Goal: Book appointment/travel/reservation

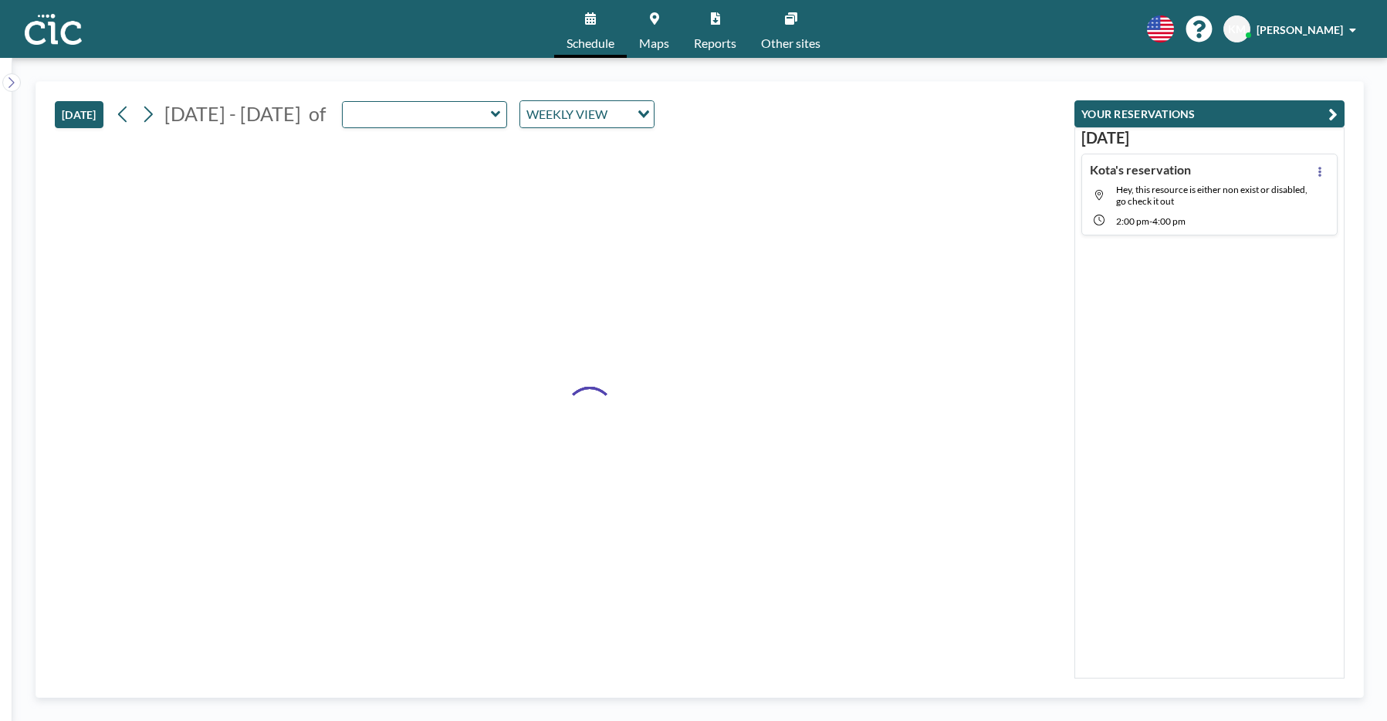
type input "Suzuran"
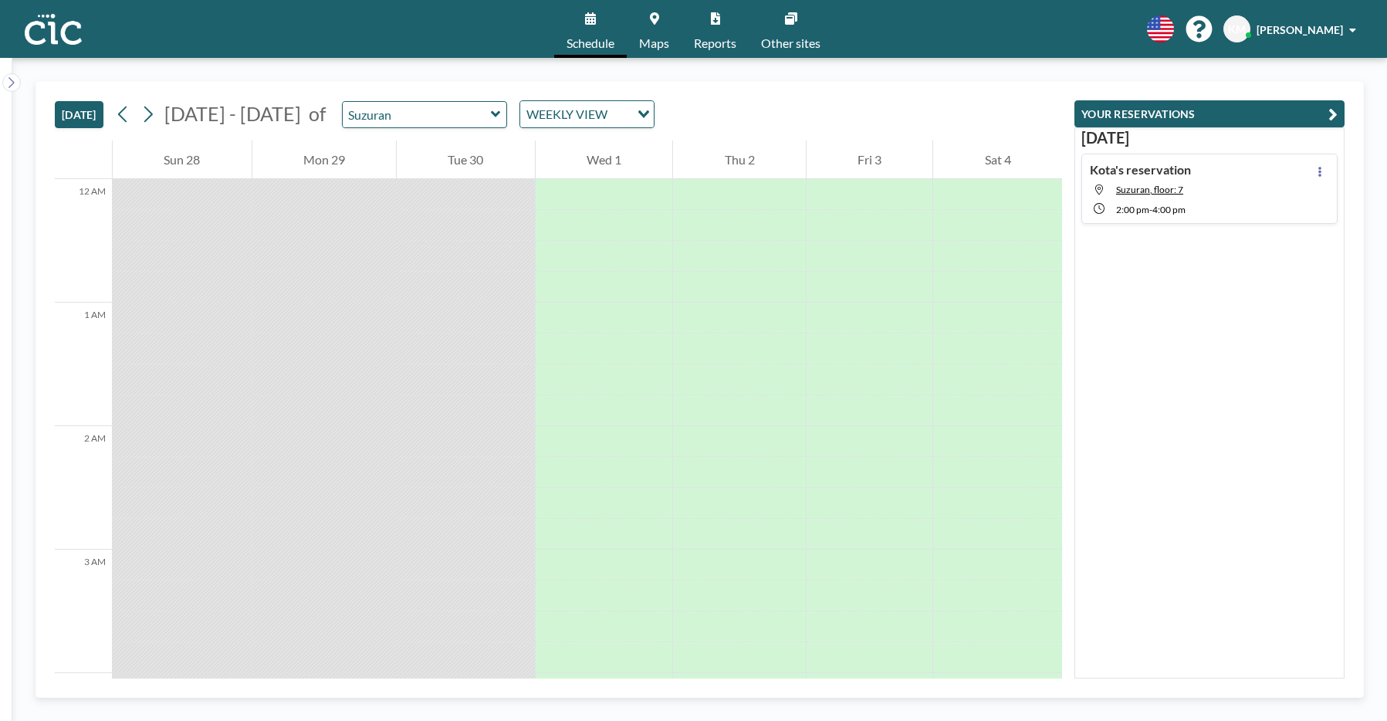
click at [655, 41] on span "Maps" at bounding box center [654, 43] width 30 height 12
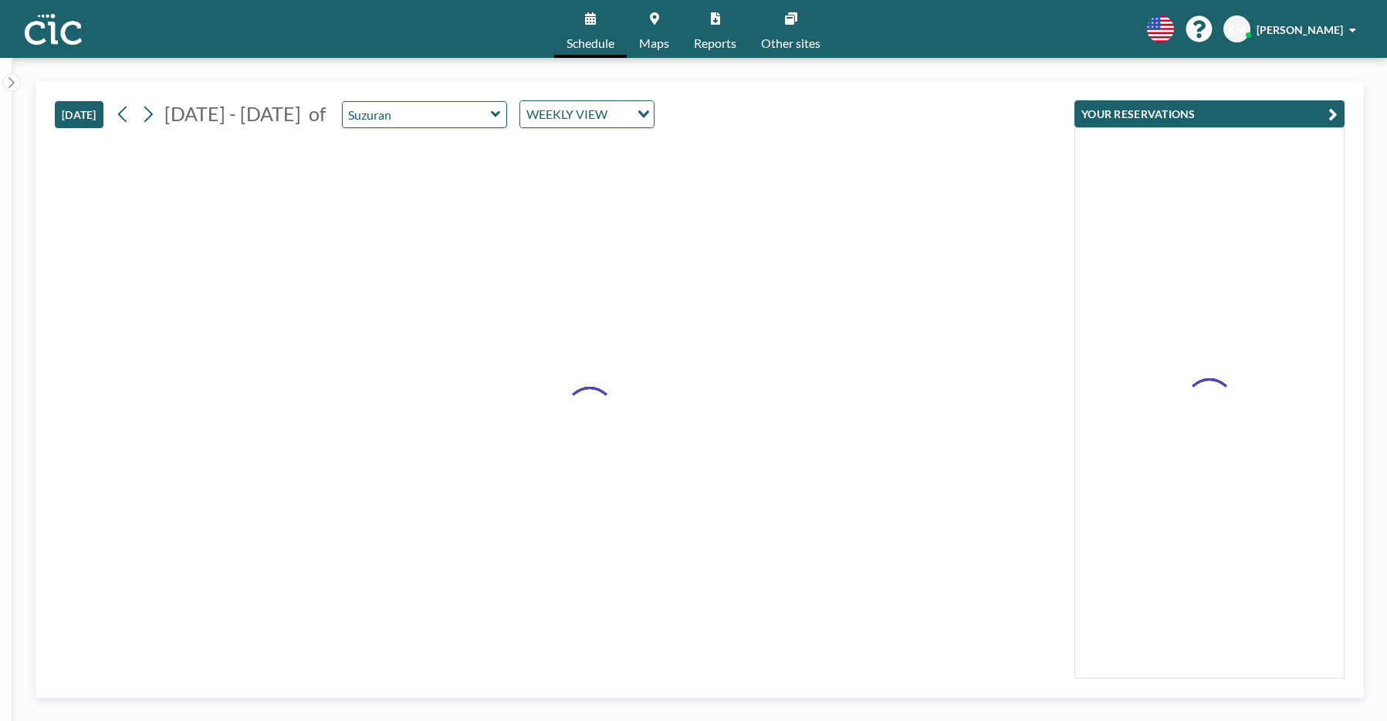
click at [447, 127] on div "Suzuran" at bounding box center [425, 114] width 166 height 27
click at [435, 120] on input "text" at bounding box center [417, 114] width 148 height 25
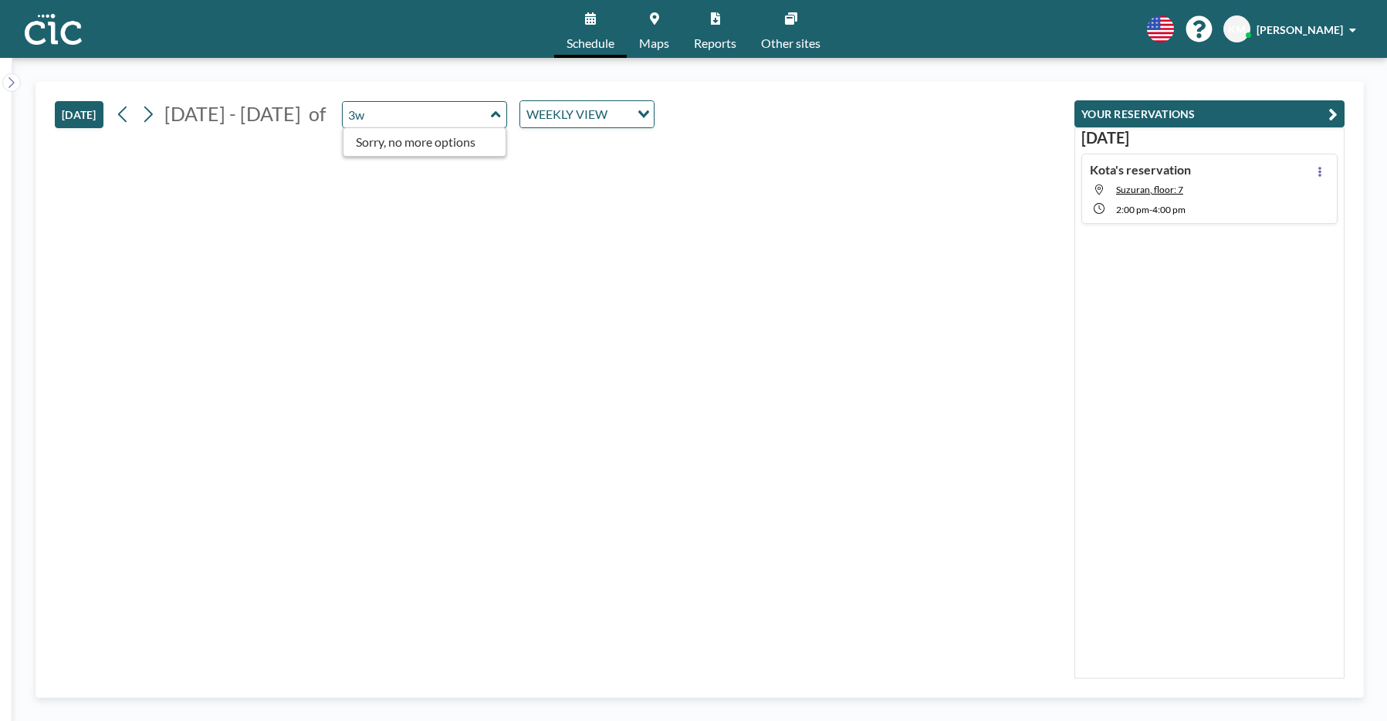
type input "3"
type input "s"
type input "Wata"
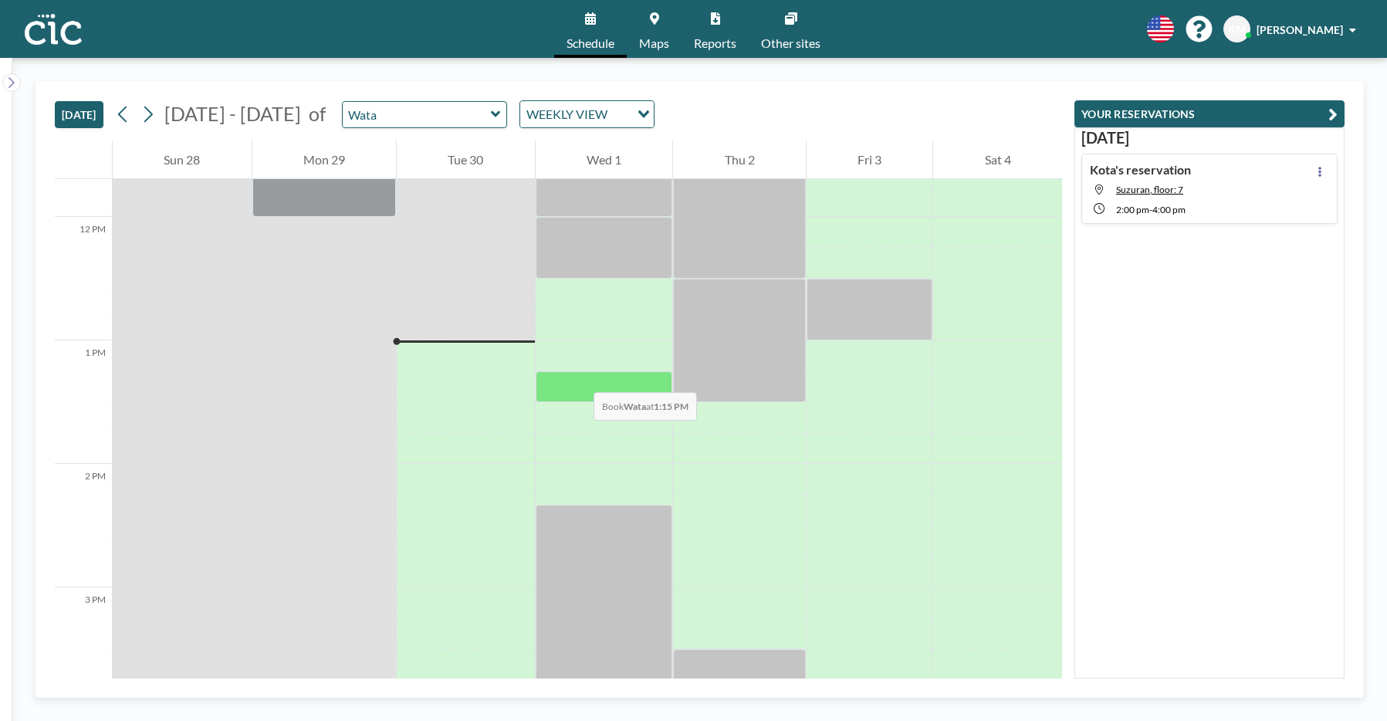
scroll to position [1451, 0]
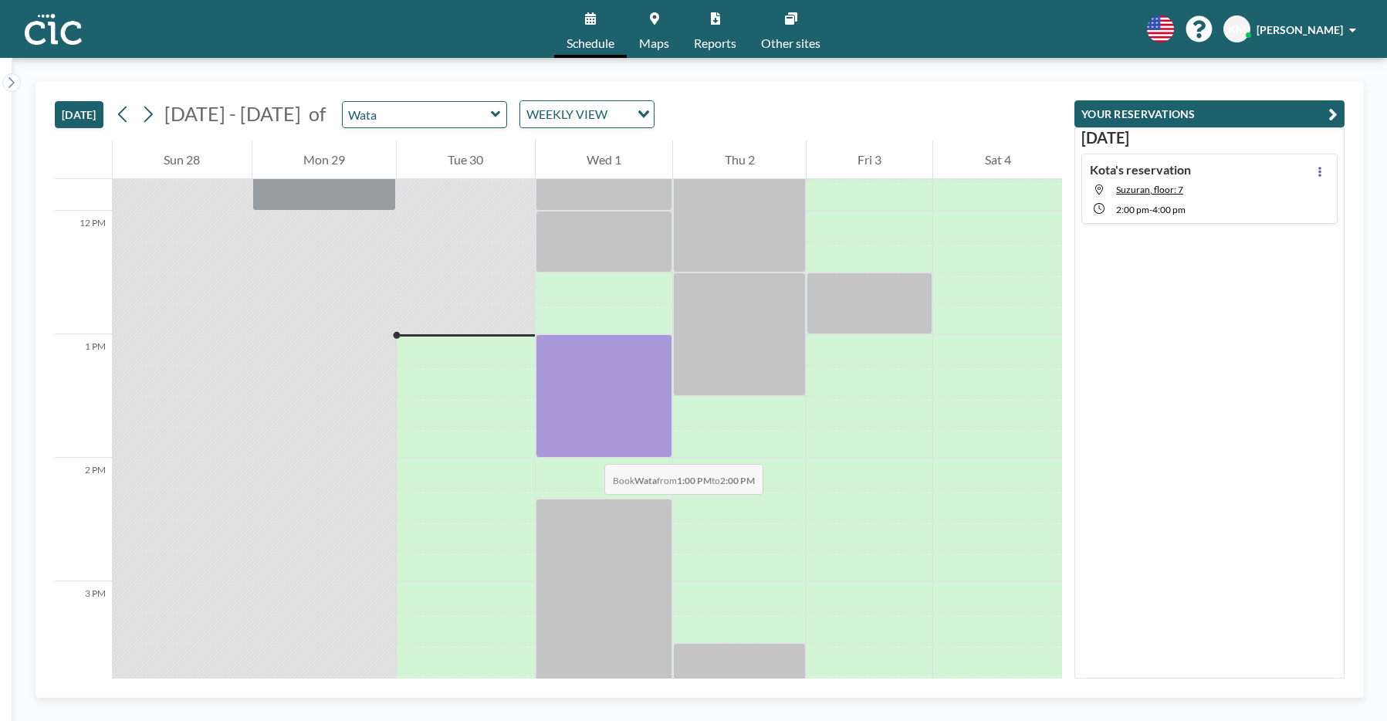
drag, startPoint x: 581, startPoint y: 349, endPoint x: 589, endPoint y: 452, distance: 103.0
click at [589, 452] on div at bounding box center [604, 396] width 137 height 124
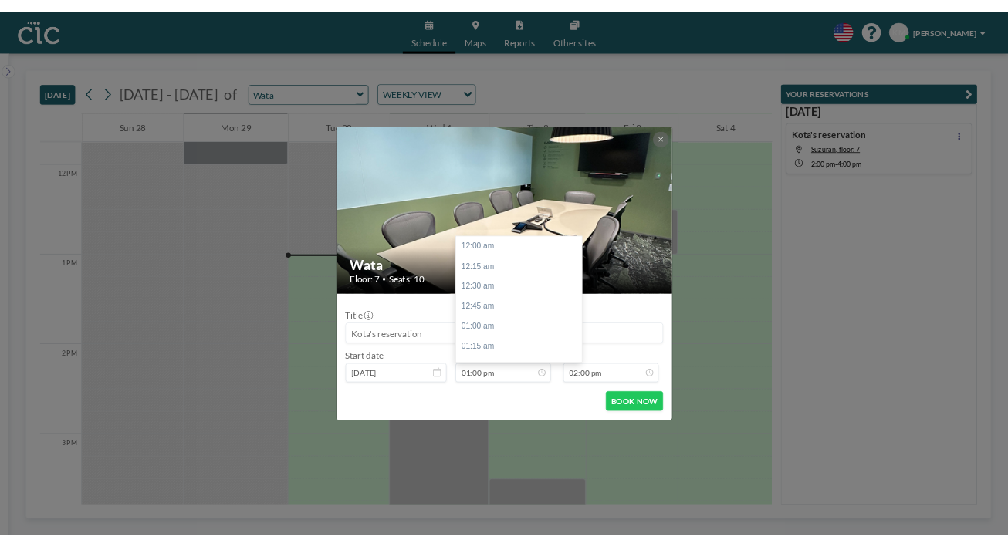
scroll to position [1429, 0]
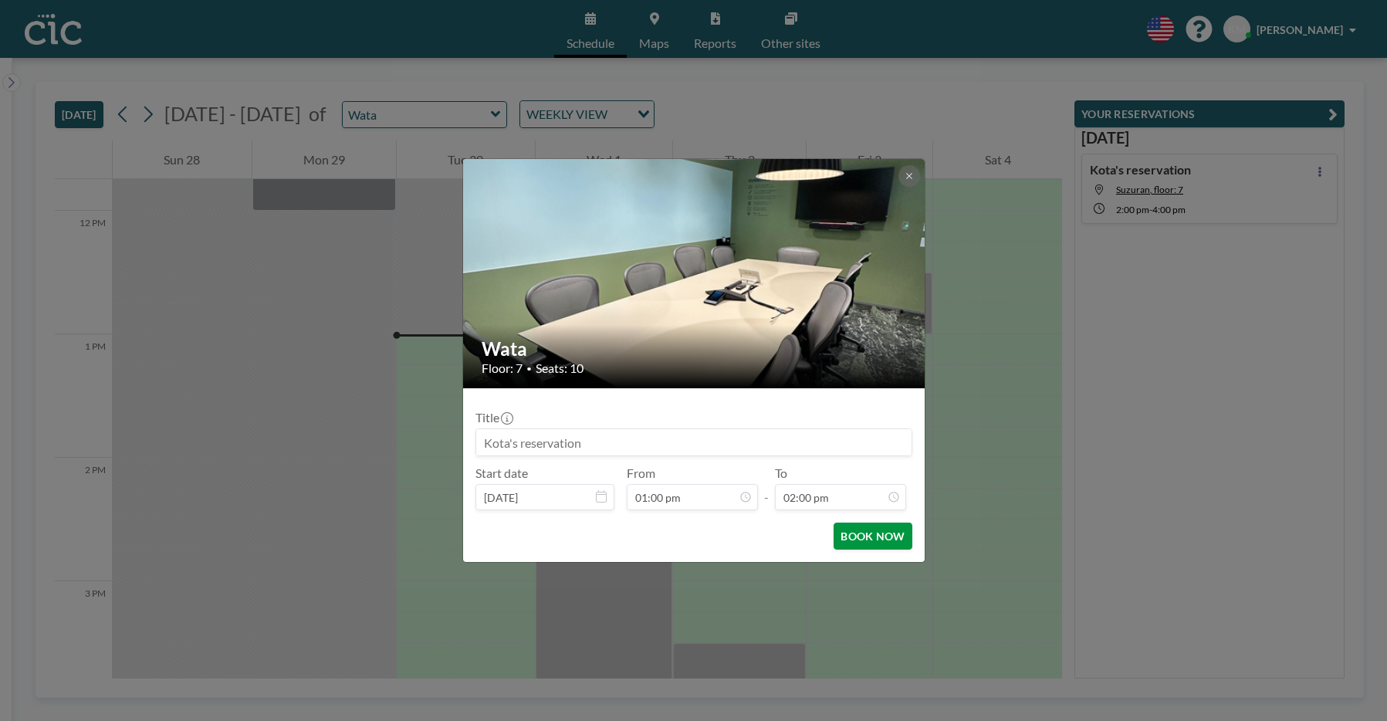
click at [892, 531] on button "BOOK NOW" at bounding box center [873, 536] width 78 height 27
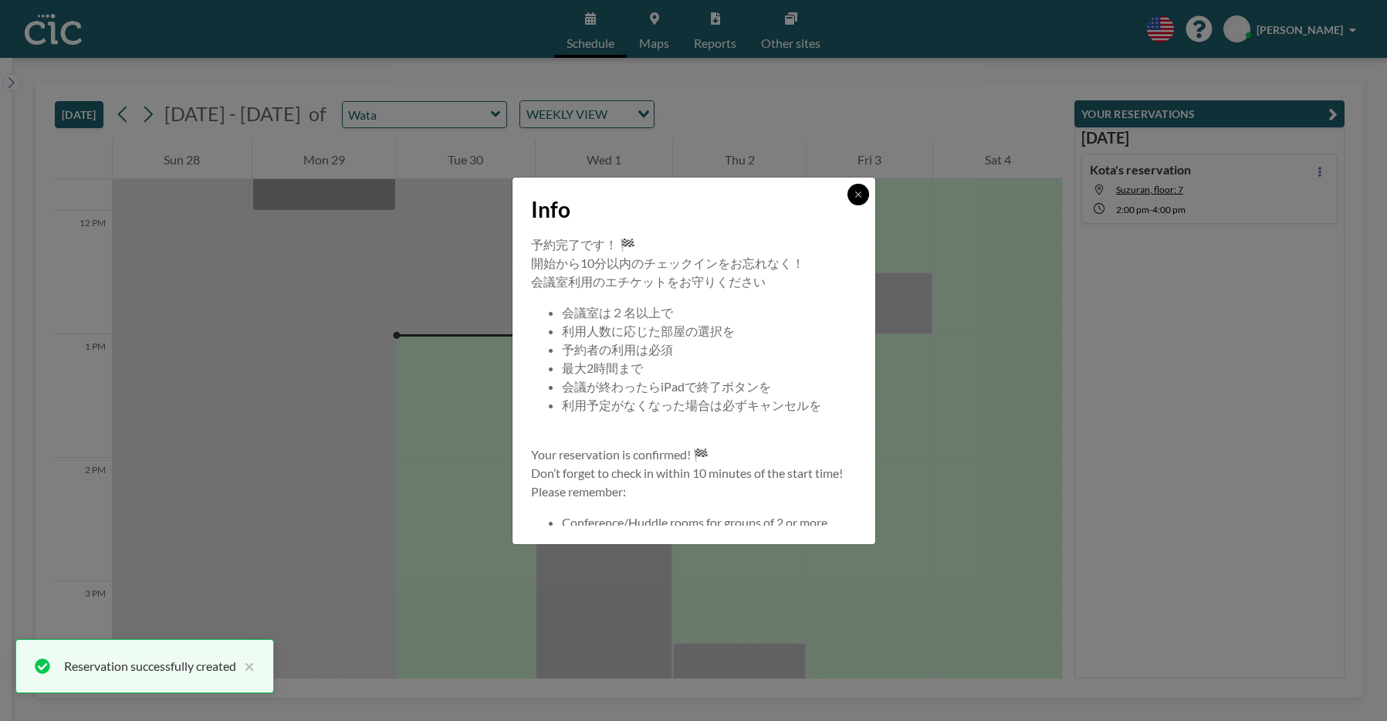
click at [866, 197] on button at bounding box center [859, 195] width 22 height 22
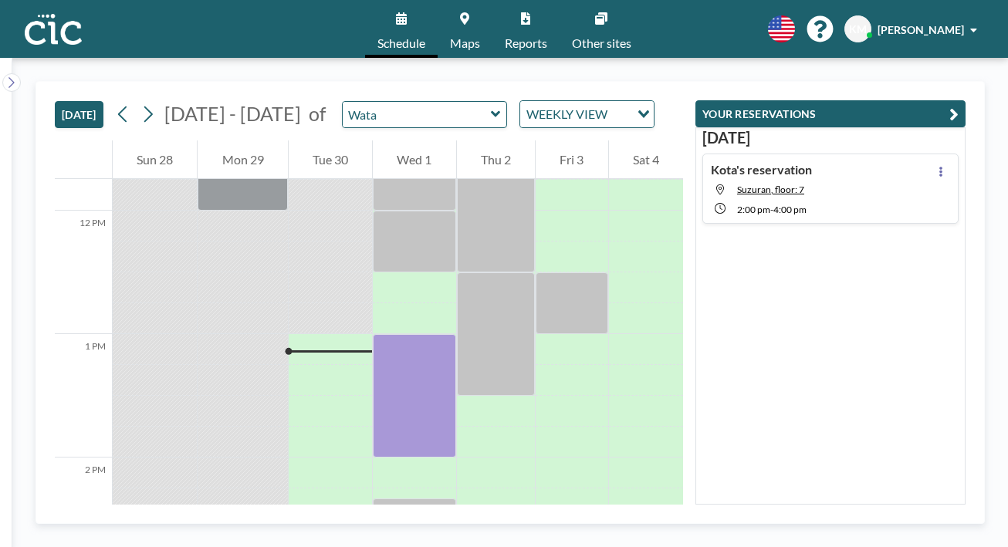
scroll to position [1451, 0]
